Goal: Understand process/instructions: Learn how to perform a task or action

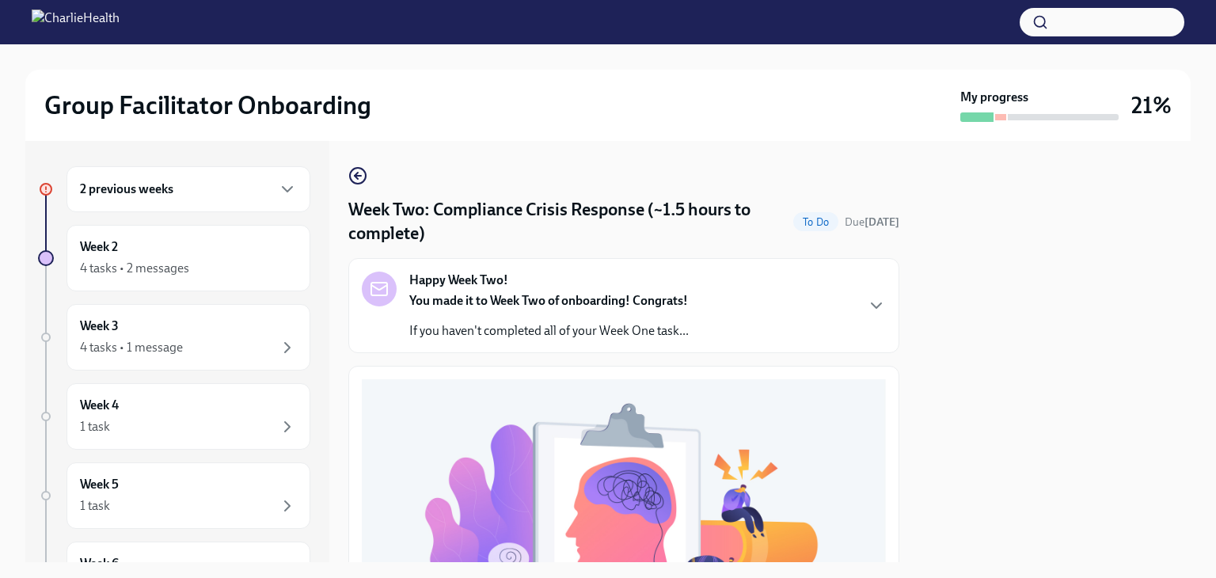
click at [133, 191] on h6 "2 previous weeks" at bounding box center [126, 188] width 93 height 17
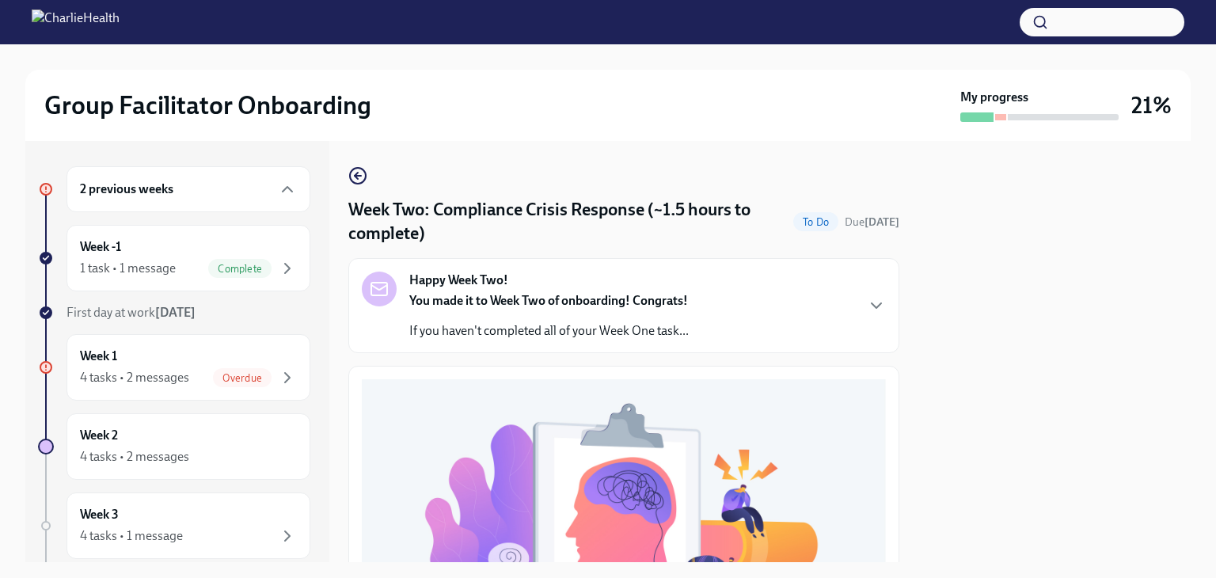
click at [168, 119] on h2 "Group Facilitator Onboarding" at bounding box center [207, 105] width 327 height 32
click at [278, 183] on icon "button" at bounding box center [287, 189] width 19 height 19
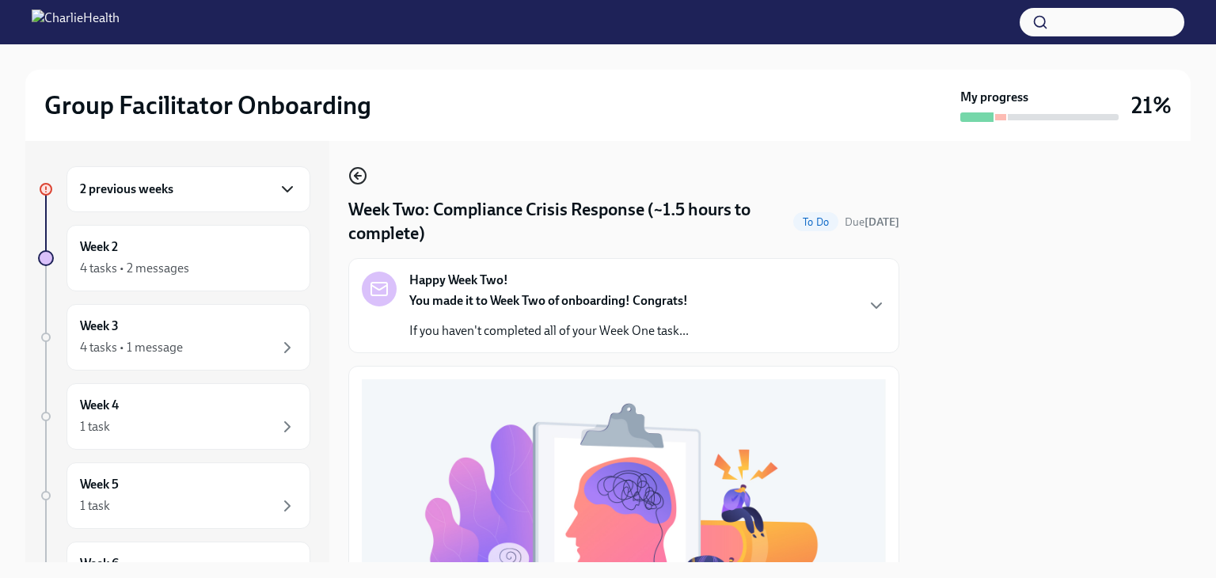
click at [362, 168] on icon "button" at bounding box center [357, 175] width 19 height 19
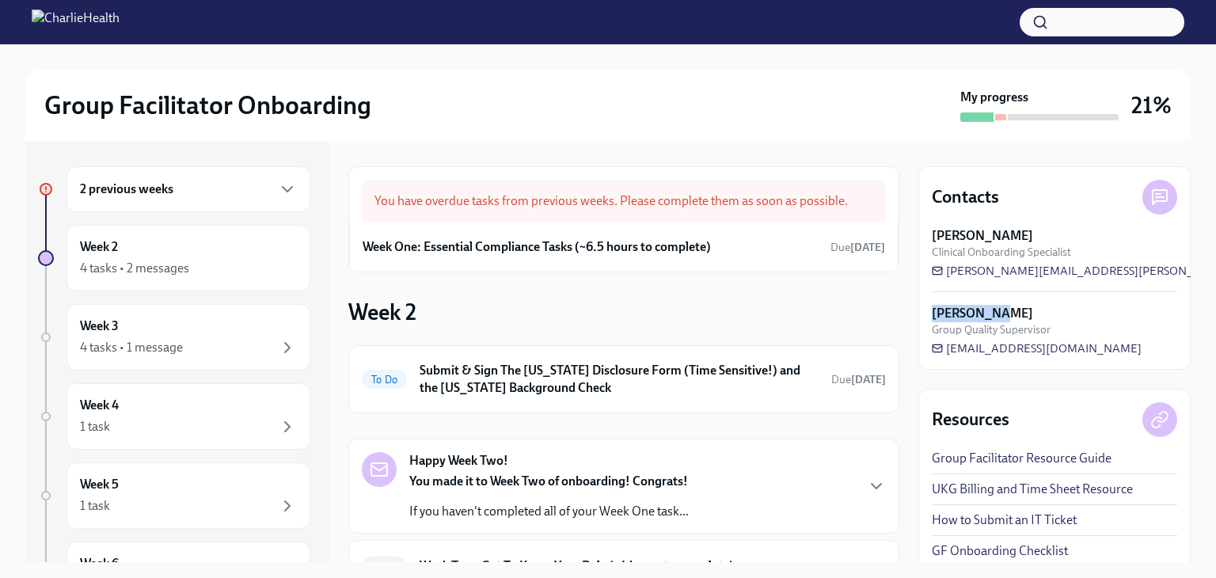
drag, startPoint x: 997, startPoint y: 313, endPoint x: 931, endPoint y: 309, distance: 65.8
click at [932, 309] on div "[PERSON_NAME] Group Quality Supervisor" at bounding box center [1054, 321] width 245 height 32
copy strong "[PERSON_NAME]"
drag, startPoint x: 1110, startPoint y: 351, endPoint x: 923, endPoint y: 338, distance: 187.3
click at [923, 338] on div "Contacts [PERSON_NAME] Clinical Onboarding Specialist [PERSON_NAME][EMAIL_ADDRE…" at bounding box center [1054, 267] width 272 height 203
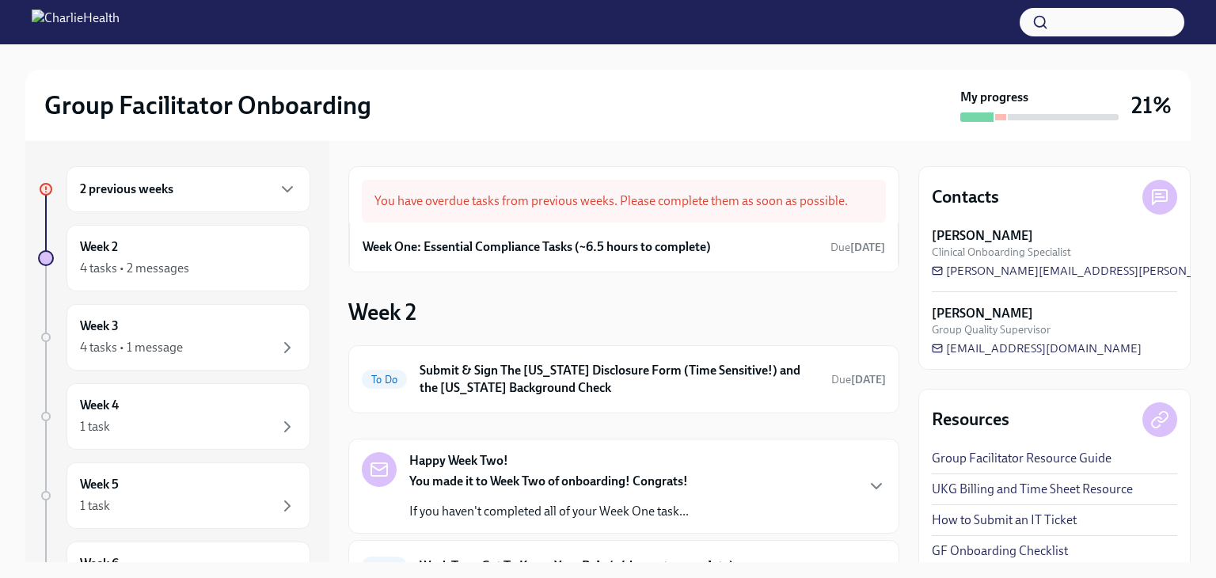
click at [924, 366] on div "Contacts [PERSON_NAME] Clinical Onboarding Specialist [PERSON_NAME][EMAIL_ADDRE…" at bounding box center [1054, 267] width 272 height 203
